Goal: Book appointment/travel/reservation

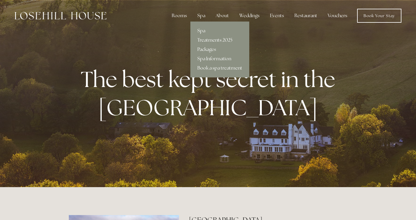
click at [207, 40] on link "Treatments 2025" at bounding box center [219, 40] width 59 height 9
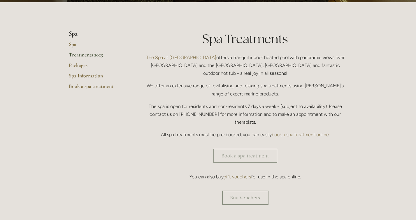
scroll to position [120, 0]
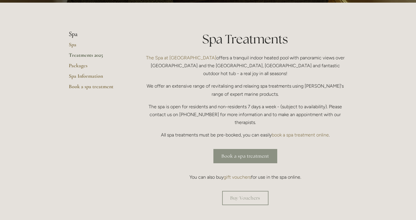
click at [231, 149] on link "Book a spa treatment" at bounding box center [245, 156] width 64 height 14
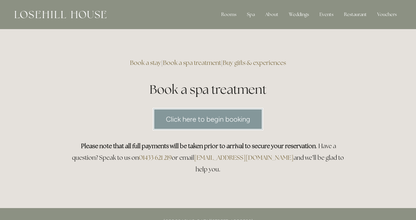
click at [230, 120] on link "Click here to begin booking" at bounding box center [208, 119] width 110 height 22
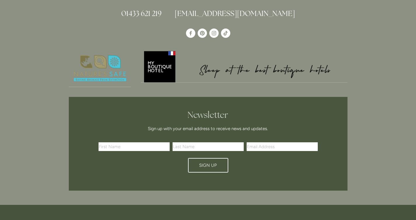
scroll to position [319, 0]
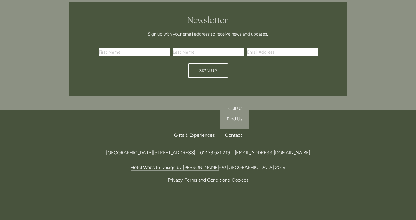
click at [233, 129] on div "Contact" at bounding box center [231, 135] width 22 height 13
click at [234, 116] on span "Find Us" at bounding box center [234, 119] width 15 height 6
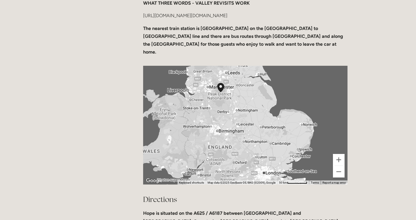
scroll to position [242, 0]
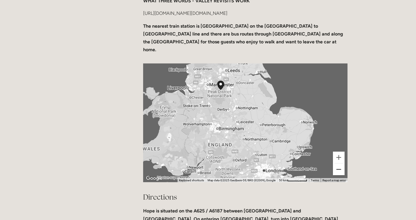
click at [339, 164] on button "Zoom out" at bounding box center [339, 170] width 12 height 12
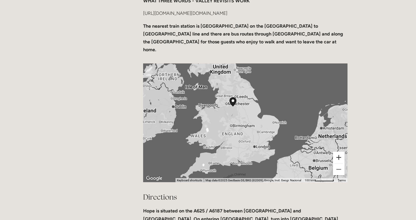
click at [336, 152] on button "Zoom in" at bounding box center [339, 158] width 12 height 12
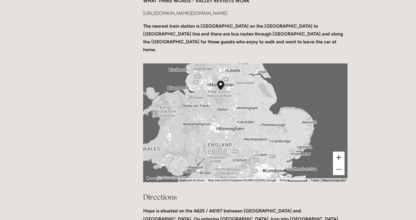
click at [336, 152] on button "Zoom in" at bounding box center [339, 158] width 12 height 12
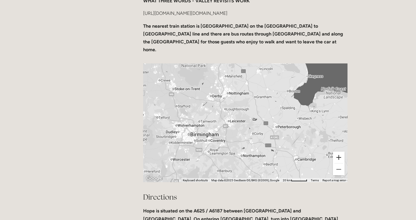
click at [336, 152] on button "Zoom in" at bounding box center [339, 158] width 12 height 12
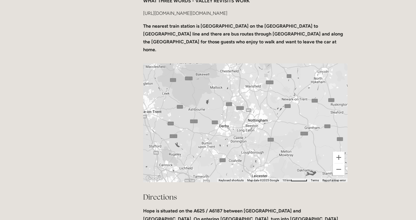
drag, startPoint x: 240, startPoint y: 111, endPoint x: 287, endPoint y: 168, distance: 74.1
click at [287, 168] on div "← Move left → Move right ↑ Move up ↓ Move down + Zoom in - Zoom out Home Jump l…" at bounding box center [245, 123] width 214 height 129
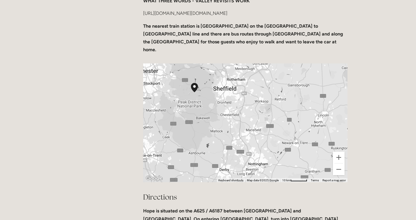
drag, startPoint x: 271, startPoint y: 108, endPoint x: 270, endPoint y: 155, distance: 46.3
click at [270, 155] on div at bounding box center [245, 122] width 204 height 119
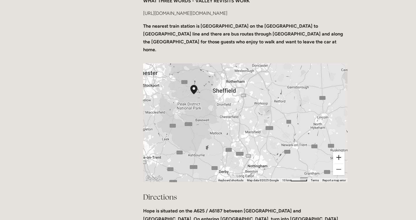
click at [339, 152] on button "Zoom in" at bounding box center [339, 158] width 12 height 12
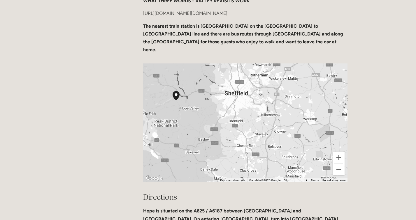
drag, startPoint x: 241, startPoint y: 109, endPoint x: 281, endPoint y: 153, distance: 59.2
click at [281, 153] on div at bounding box center [245, 122] width 204 height 119
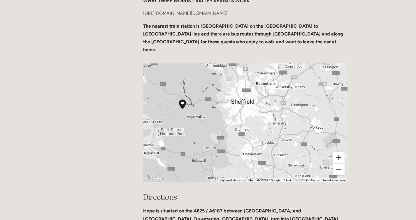
click at [337, 152] on button "Zoom in" at bounding box center [339, 158] width 12 height 12
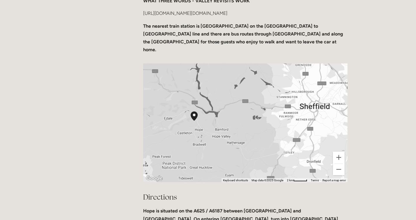
drag, startPoint x: 191, startPoint y: 127, endPoint x: 266, endPoint y: 152, distance: 78.9
click at [266, 152] on div at bounding box center [245, 122] width 204 height 119
click at [337, 152] on button "Zoom in" at bounding box center [339, 158] width 12 height 12
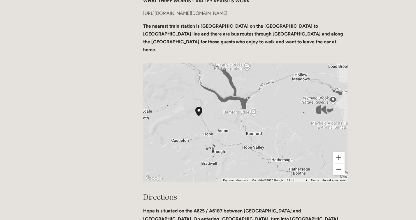
drag, startPoint x: 215, startPoint y: 127, endPoint x: 273, endPoint y: 126, distance: 58.0
click at [273, 126] on div at bounding box center [245, 122] width 204 height 119
click at [337, 152] on button "Zoom in" at bounding box center [339, 158] width 12 height 12
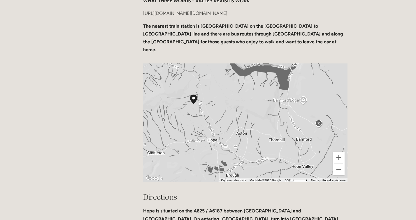
drag, startPoint x: 230, startPoint y: 133, endPoint x: 271, endPoint y: 128, distance: 41.7
click at [271, 128] on div at bounding box center [245, 122] width 204 height 119
